Goal: Check status: Check status

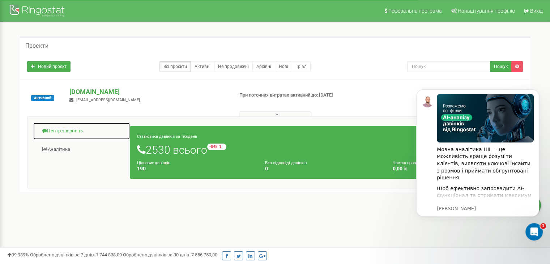
click at [79, 135] on link "Центр звернень" at bounding box center [81, 131] width 97 height 18
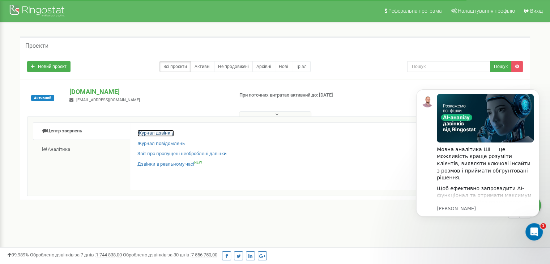
click at [164, 134] on link "Журнал дзвінків" at bounding box center [155, 133] width 37 height 7
click at [164, 132] on link "Журнал дзвінків" at bounding box center [155, 133] width 37 height 7
click at [538, 91] on icon "Dismiss notification" at bounding box center [537, 91] width 4 height 4
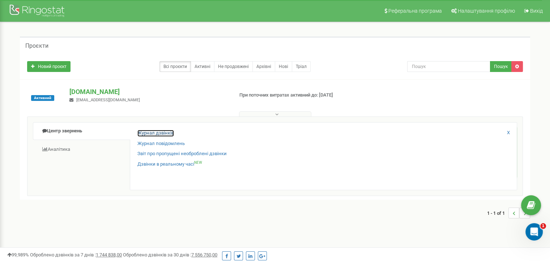
click at [160, 135] on link "Журнал дзвінків" at bounding box center [155, 133] width 37 height 7
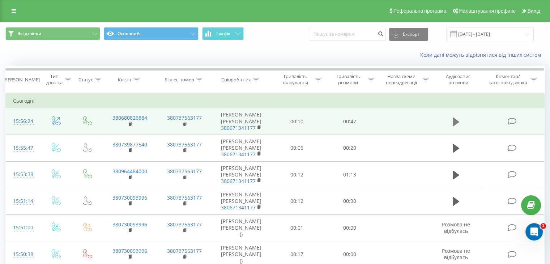
click at [455, 119] on icon at bounding box center [456, 121] width 7 height 9
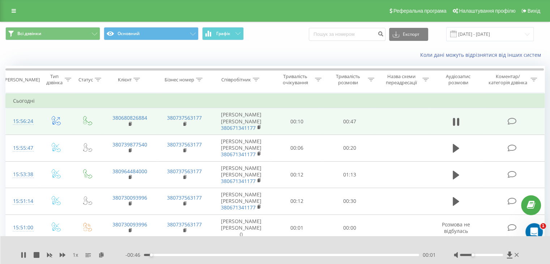
drag, startPoint x: 479, startPoint y: 254, endPoint x: 474, endPoint y: 255, distance: 4.5
click at [474, 255] on div at bounding box center [481, 255] width 43 height 2
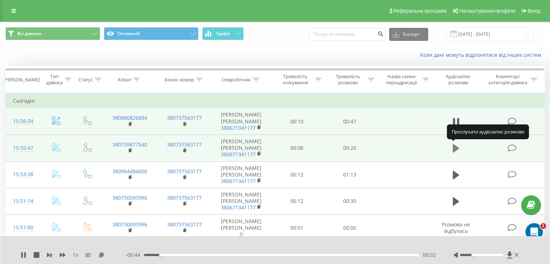
click at [455, 147] on icon at bounding box center [456, 148] width 7 height 9
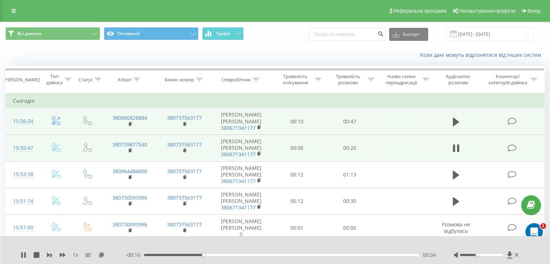
click at [476, 254] on div "Accessibility label" at bounding box center [476, 254] width 3 height 3
